Goal: Task Accomplishment & Management: Use online tool/utility

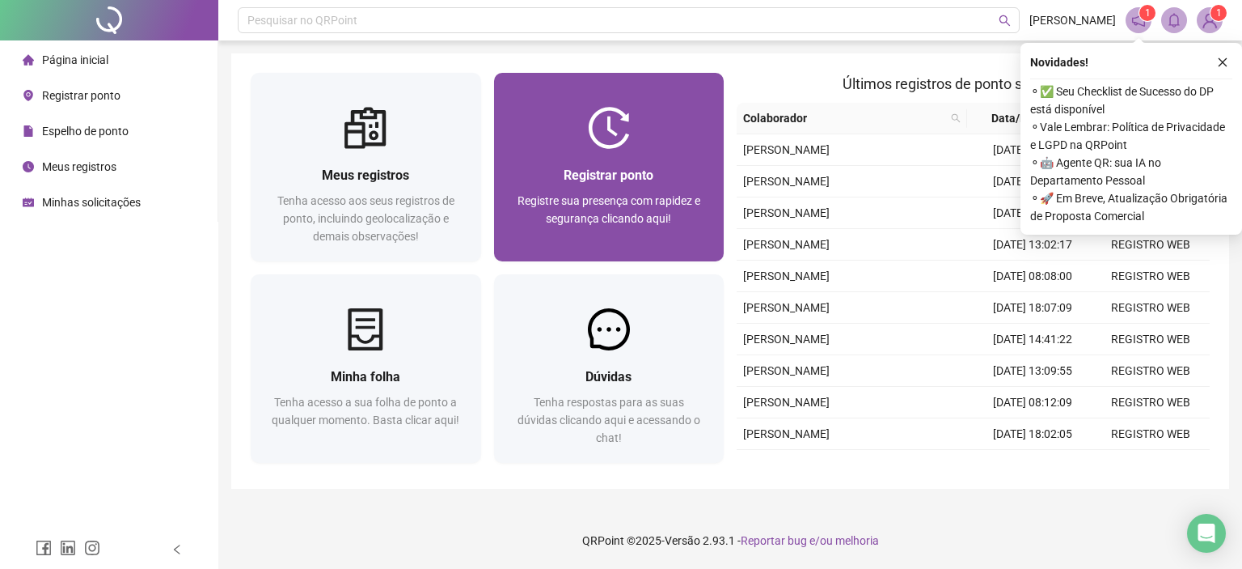
click at [673, 116] on div at bounding box center [609, 128] width 230 height 42
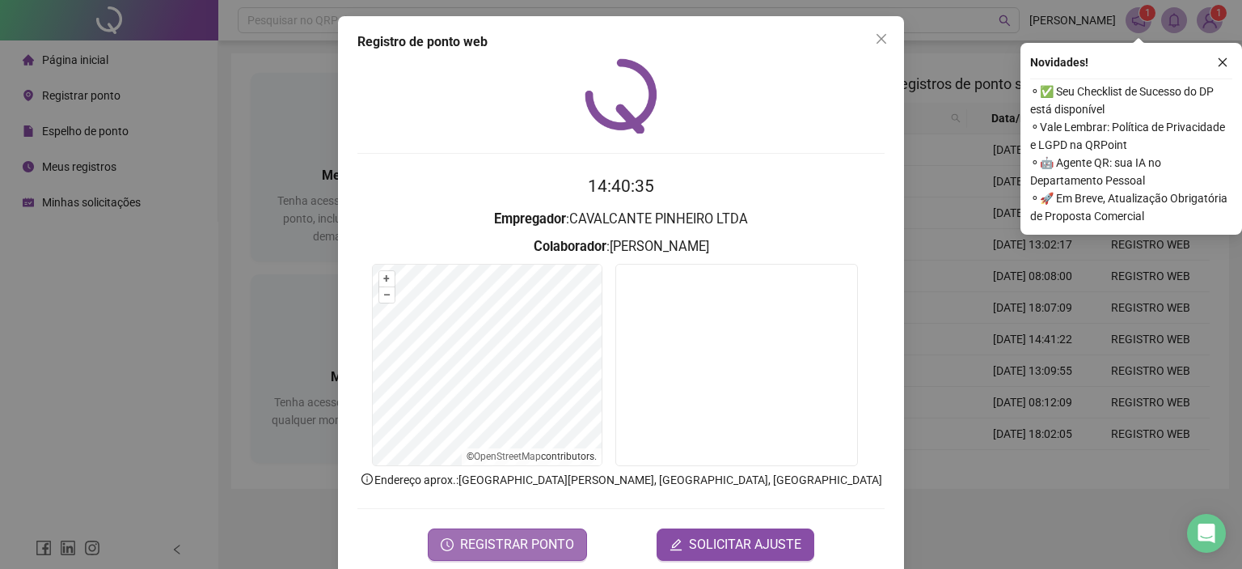
click at [503, 543] on span "REGISTRAR PONTO" at bounding box center [517, 544] width 114 height 19
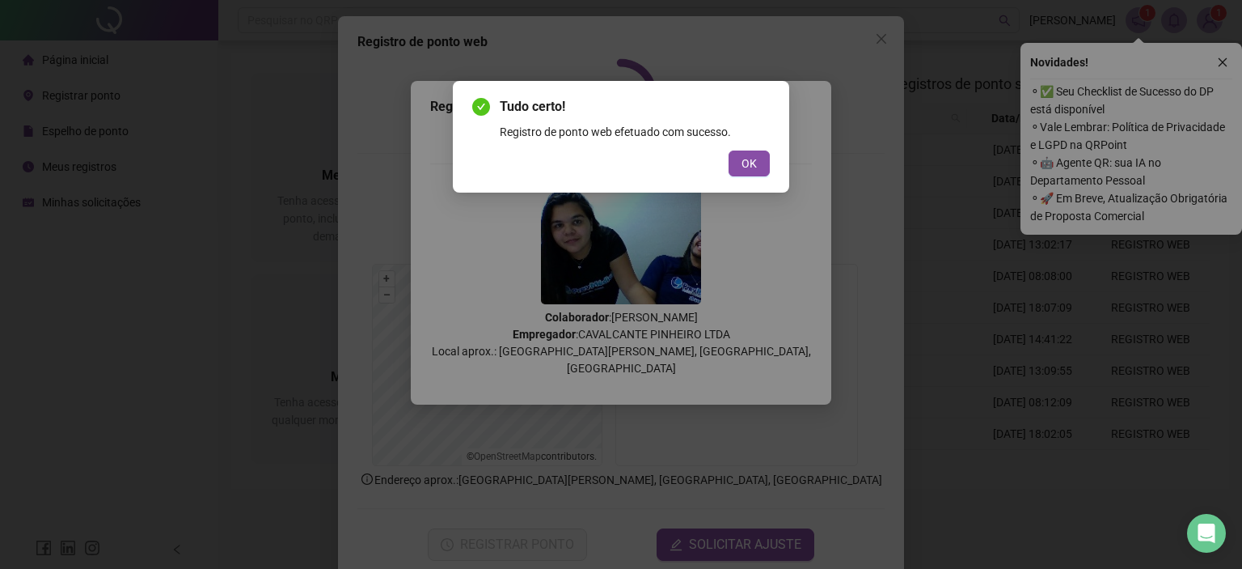
click at [750, 182] on div "Tudo certo! Registro de ponto web efetuado com sucesso. OK" at bounding box center [621, 137] width 336 height 112
click at [751, 163] on span "OK" at bounding box center [749, 163] width 15 height 18
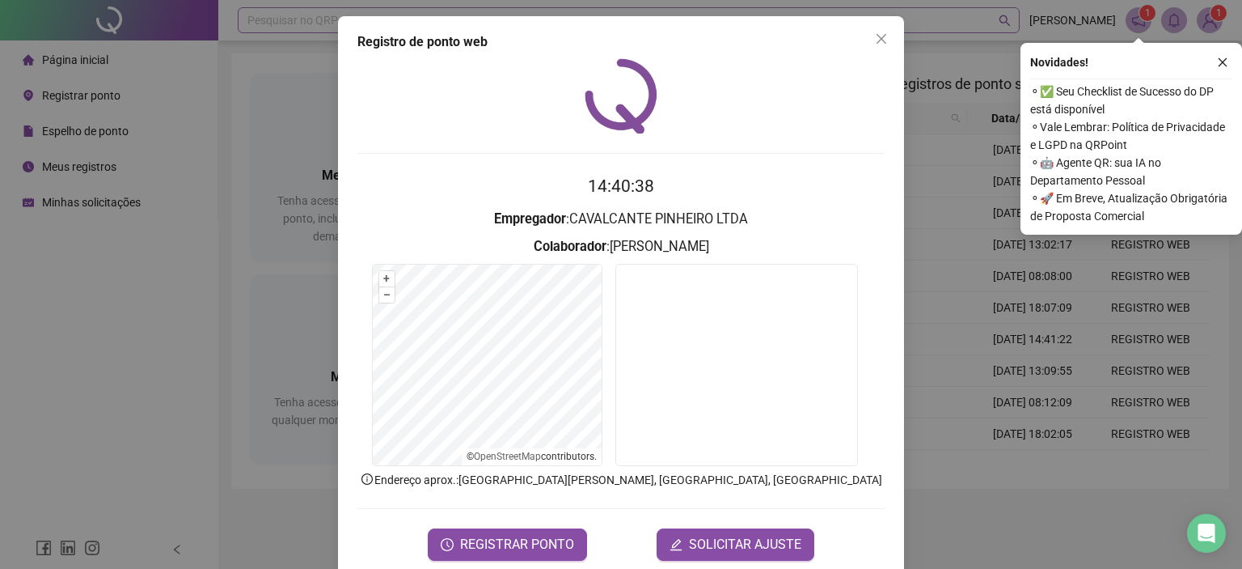
click at [880, 38] on icon "close" at bounding box center [881, 38] width 13 height 13
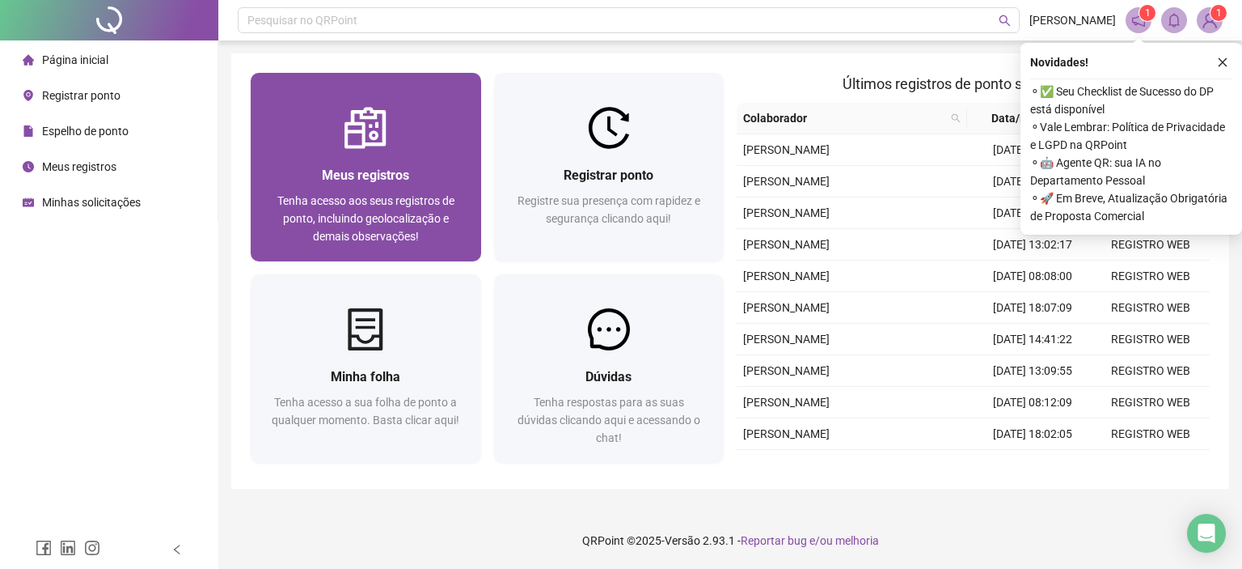
click at [355, 116] on img at bounding box center [366, 128] width 42 height 42
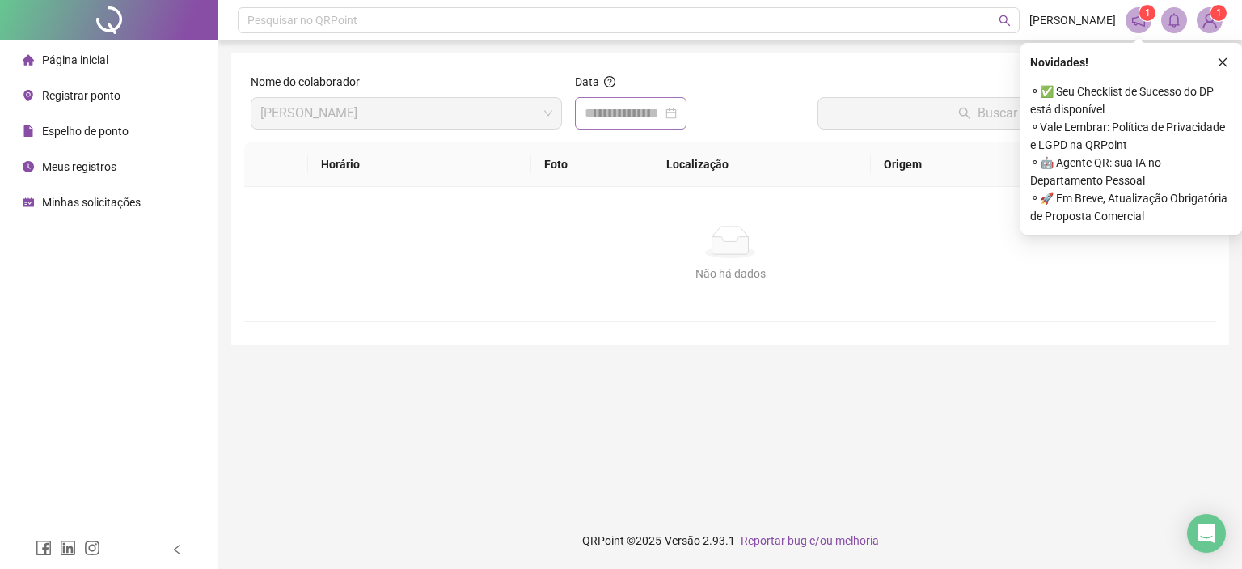
click at [677, 117] on div at bounding box center [631, 113] width 92 height 19
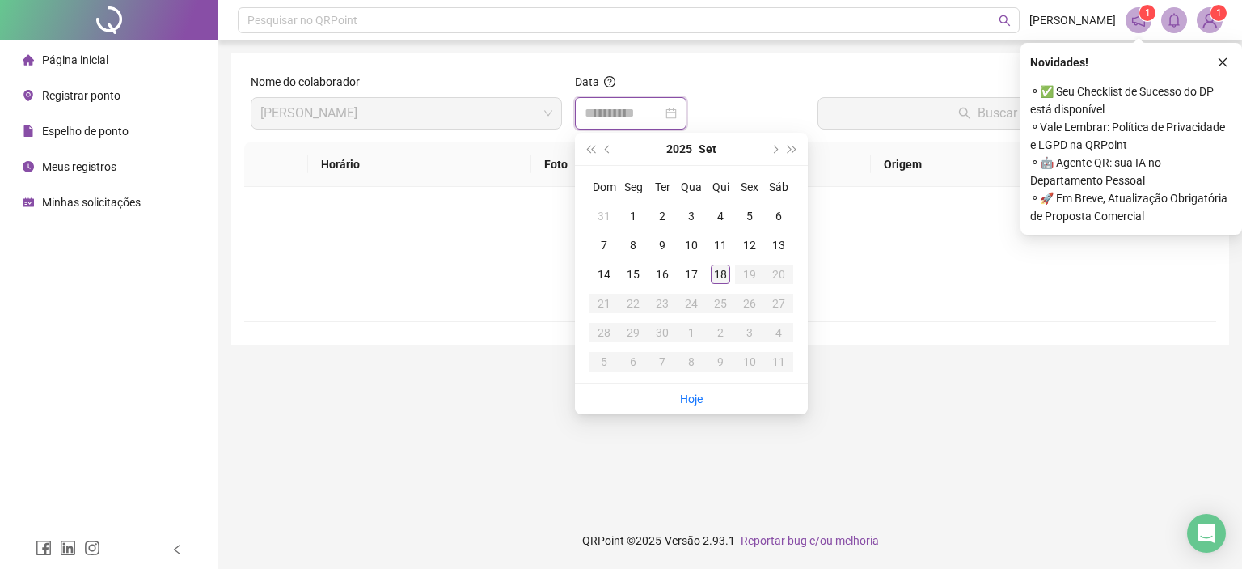
type input "**********"
click at [723, 271] on div "18" at bounding box center [720, 273] width 19 height 19
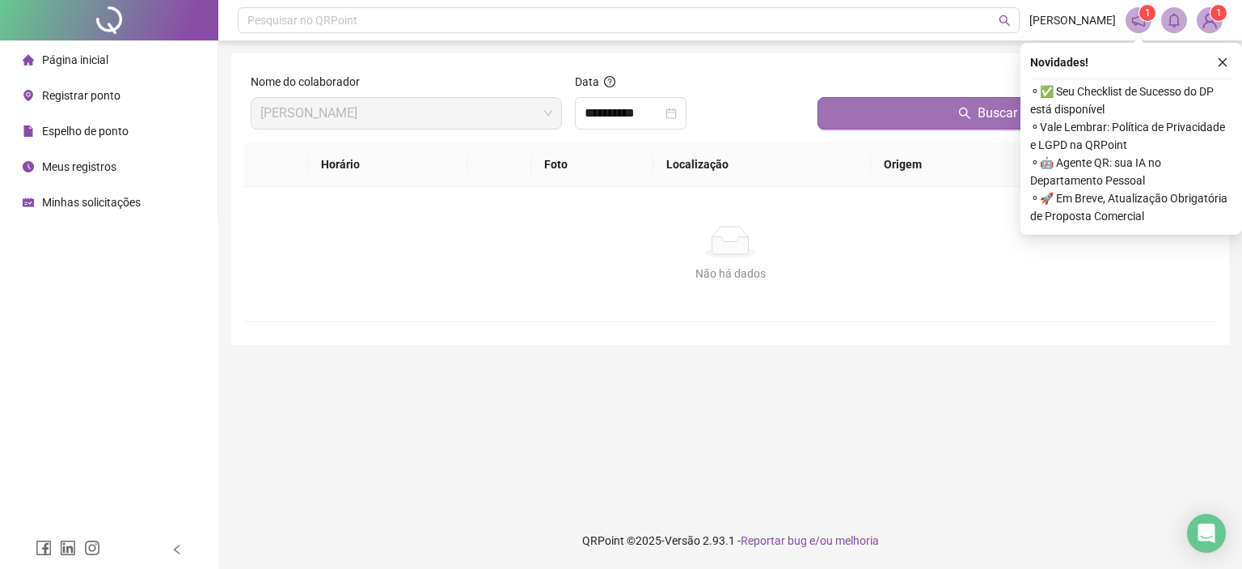
click at [869, 116] on button "Buscar registros" at bounding box center [1014, 113] width 392 height 32
